Goal: Transaction & Acquisition: Purchase product/service

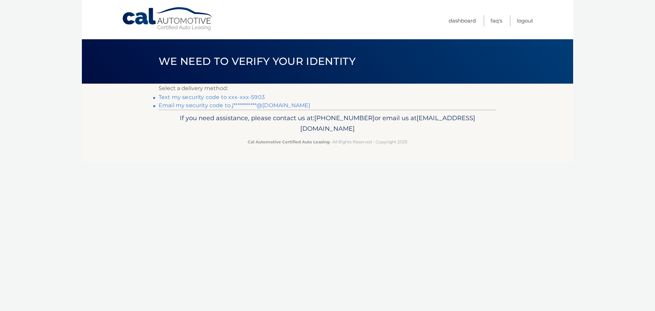
click at [250, 98] on link "Text my security code to xxx-xxx-5903" at bounding box center [212, 97] width 106 height 6
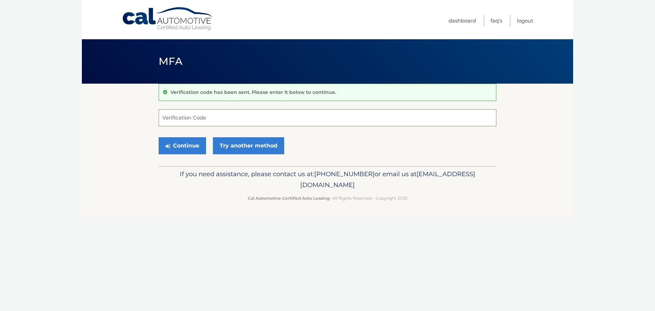
click at [248, 118] on input "Verification Code" at bounding box center [328, 117] width 338 height 17
type input "177716"
click at [159, 137] on button "Continue" at bounding box center [182, 145] width 47 height 17
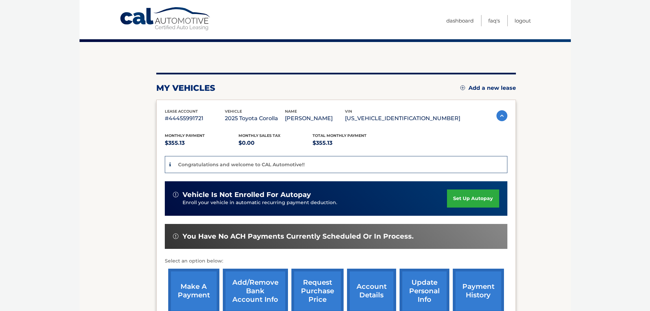
scroll to position [68, 0]
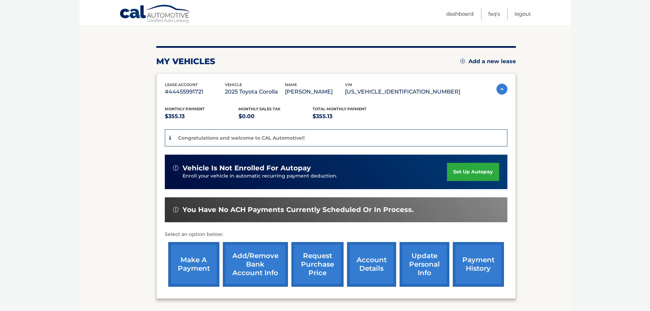
click at [195, 269] on link "make a payment" at bounding box center [193, 264] width 51 height 45
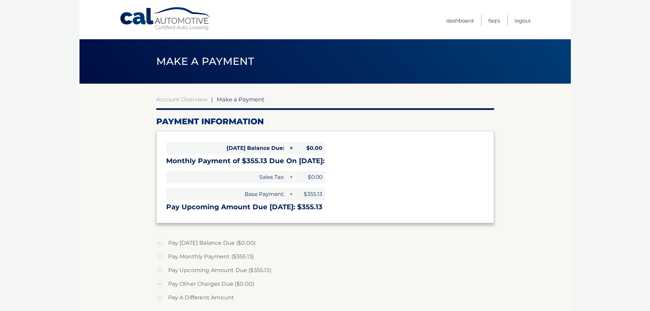
select select "NjI1MzZjMmYtNjNmZS00NDg1LTkzMWQtZGZkMDFmYTBjNGYx"
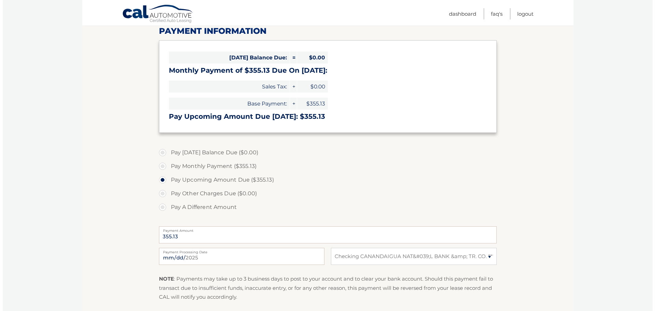
scroll to position [136, 0]
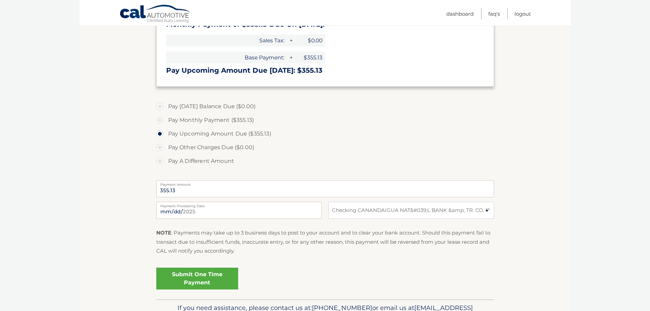
click at [194, 285] on link "Submit One Time Payment" at bounding box center [197, 278] width 82 height 22
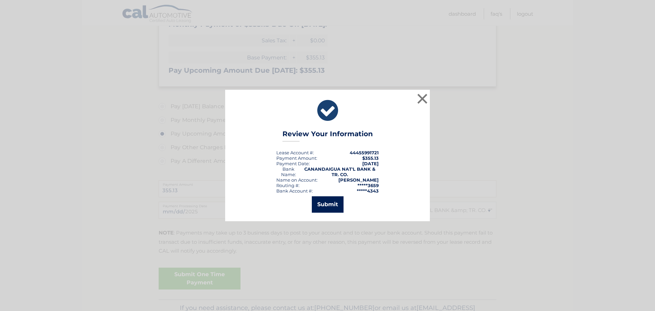
click at [315, 208] on button "Submit" at bounding box center [328, 204] width 32 height 16
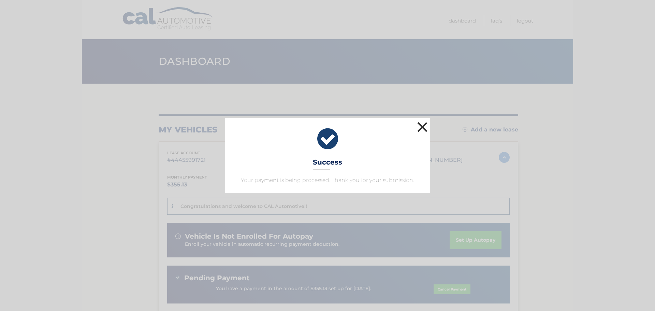
click at [425, 123] on button "×" at bounding box center [422, 127] width 14 height 14
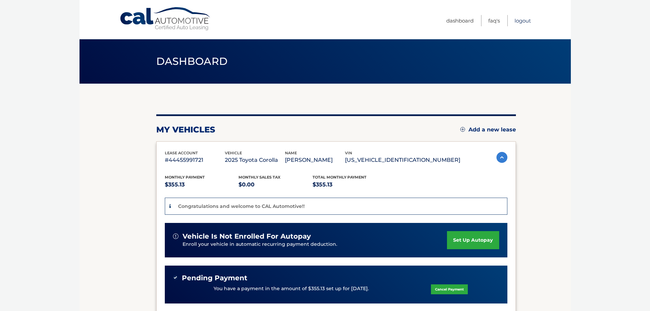
click at [523, 21] on link "Logout" at bounding box center [522, 20] width 16 height 11
